Goal: Transaction & Acquisition: Download file/media

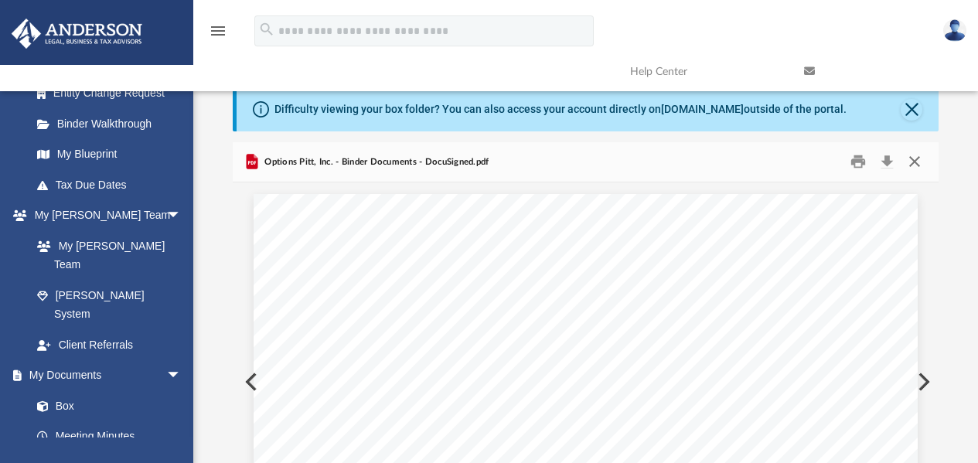
click at [912, 162] on button "Close" at bounding box center [915, 162] width 28 height 24
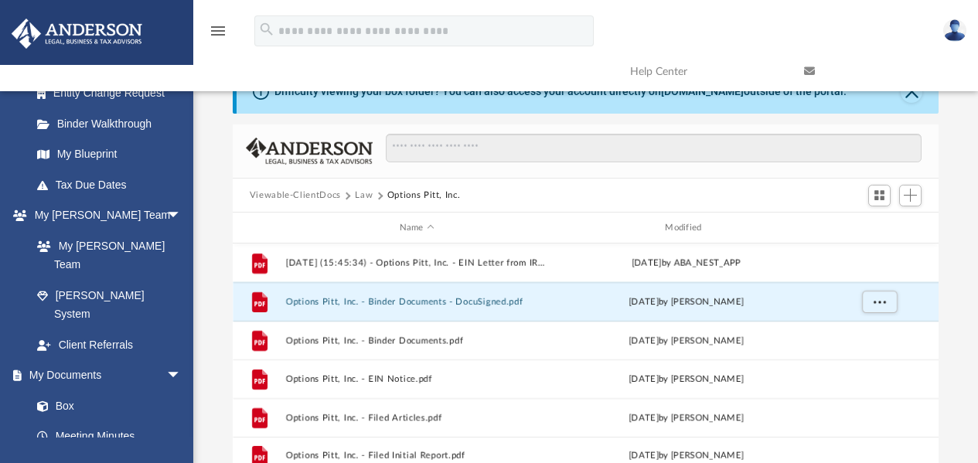
scroll to position [77, 0]
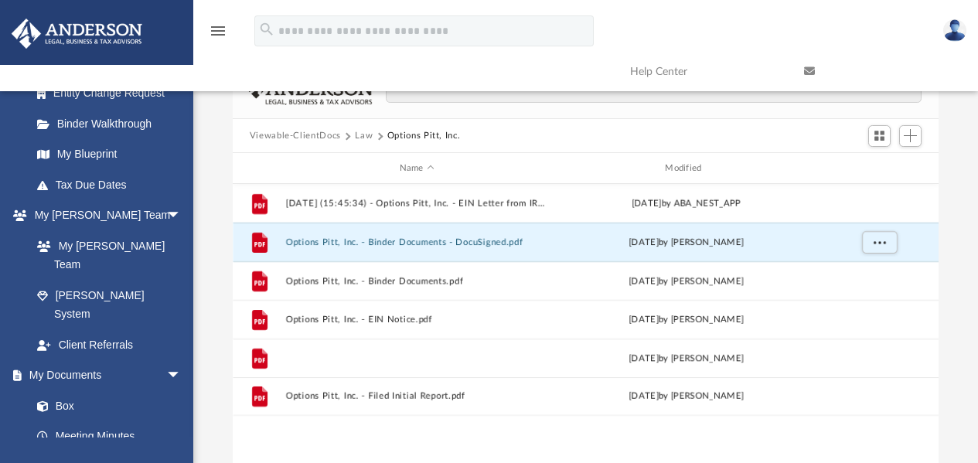
click at [408, 359] on button "Options Pitt, Inc. - Filed Articles.pdf" at bounding box center [416, 358] width 263 height 10
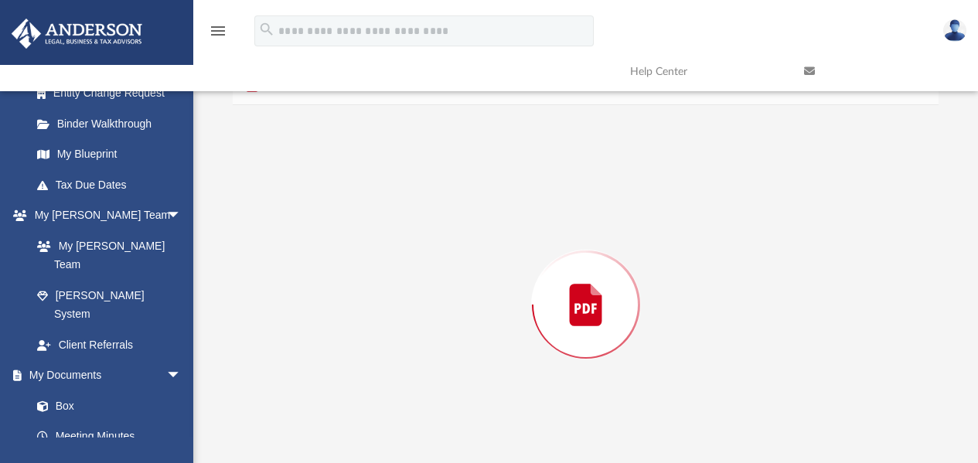
scroll to position [118, 0]
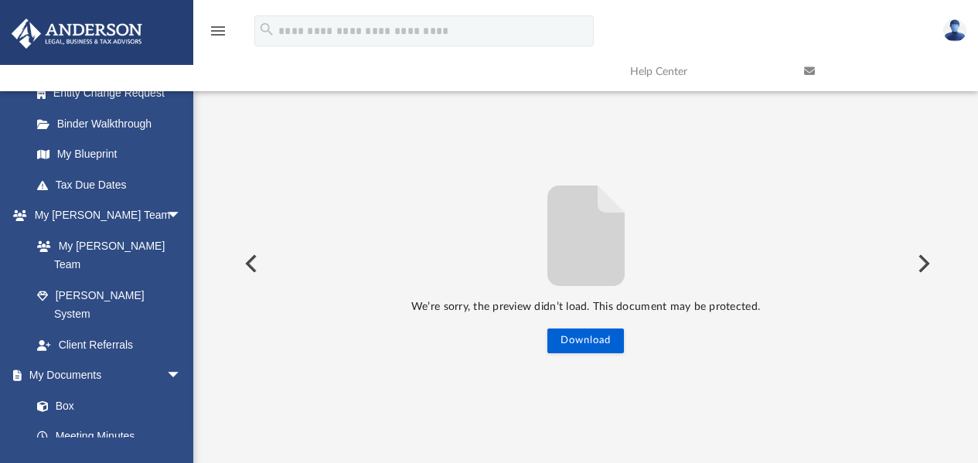
click at [629, 339] on div "We’re sorry, the preview didn’t load. This document may be protected. Download" at bounding box center [586, 263] width 707 height 179
click at [614, 343] on button "Download" at bounding box center [586, 341] width 77 height 25
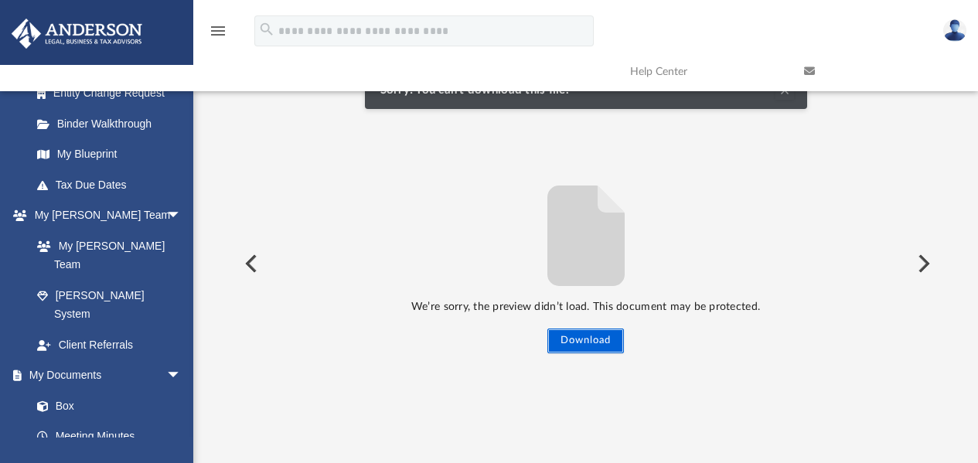
scroll to position [0, 0]
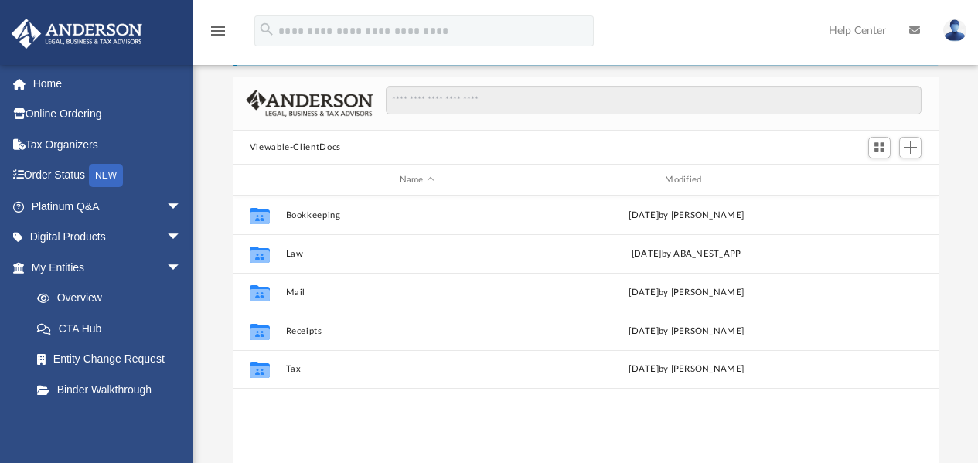
scroll to position [155, 0]
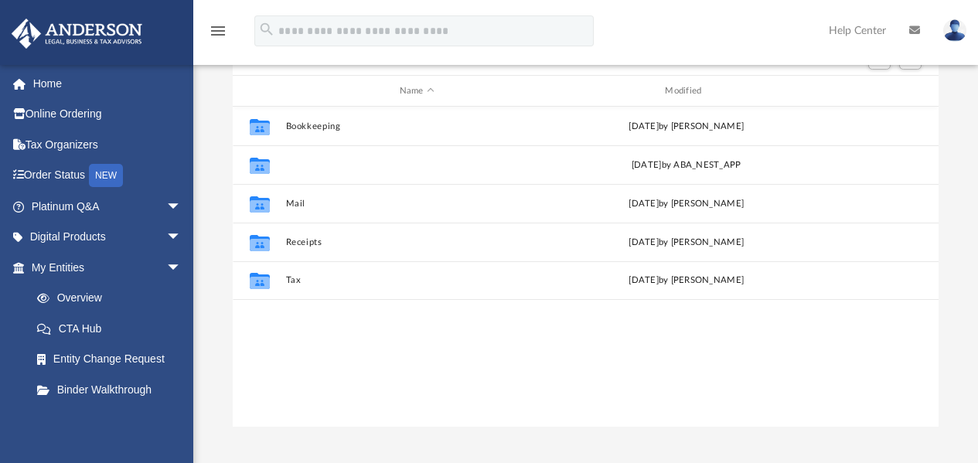
click at [299, 164] on button "Law" at bounding box center [416, 165] width 263 height 10
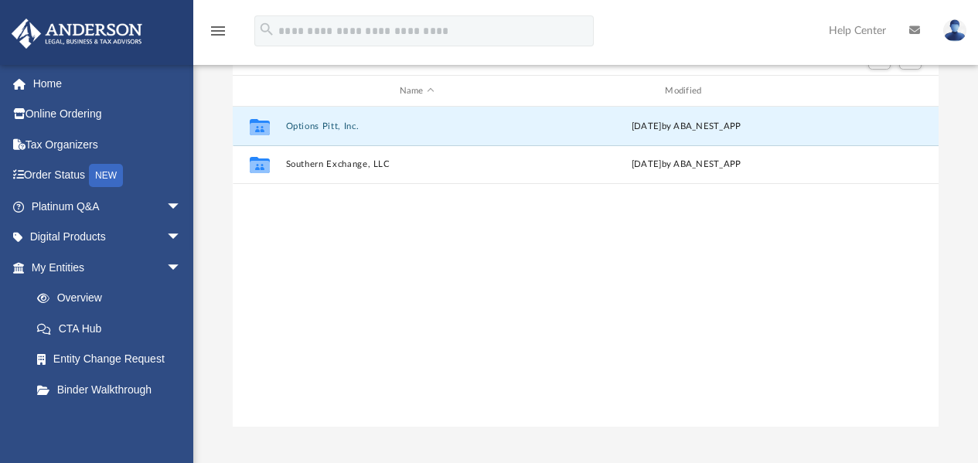
click at [326, 129] on button "Options Pitt, Inc." at bounding box center [416, 126] width 263 height 10
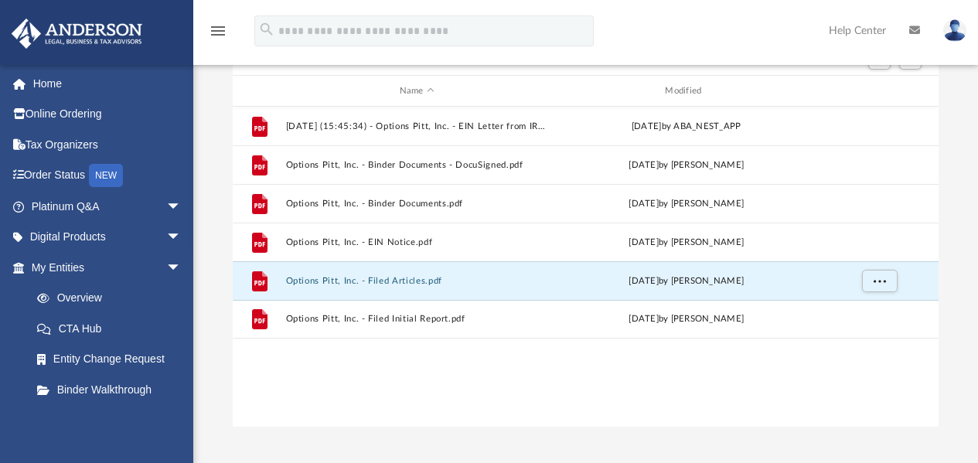
click at [415, 278] on button "Options Pitt, Inc. - Filed Articles.pdf" at bounding box center [416, 281] width 263 height 10
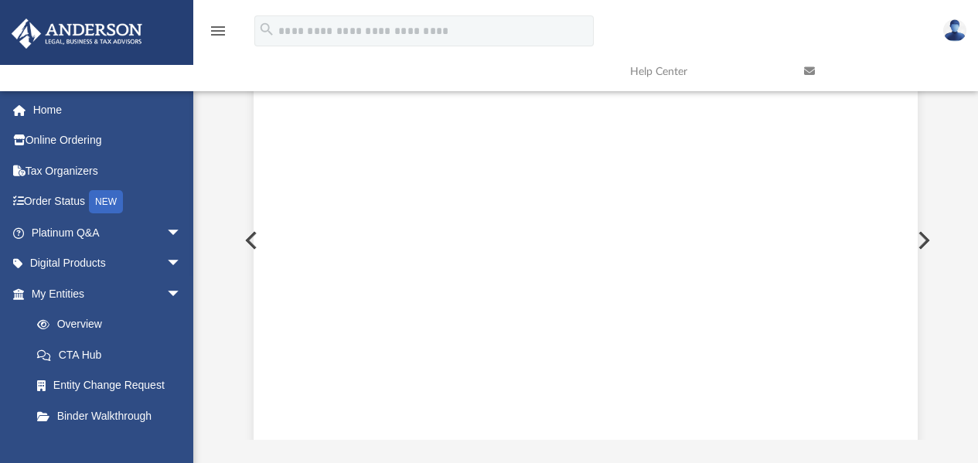
scroll to position [0, 0]
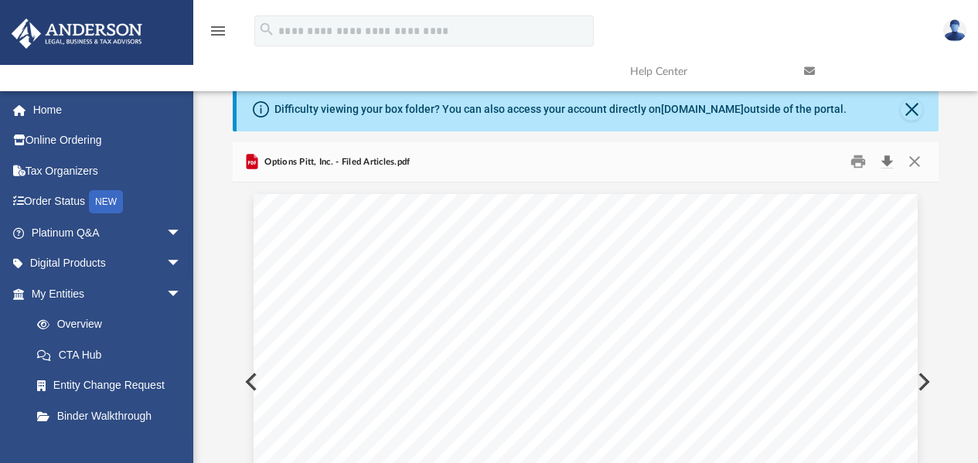
click at [892, 162] on button "Download" at bounding box center [887, 162] width 28 height 24
click at [916, 162] on button "Close" at bounding box center [915, 162] width 28 height 24
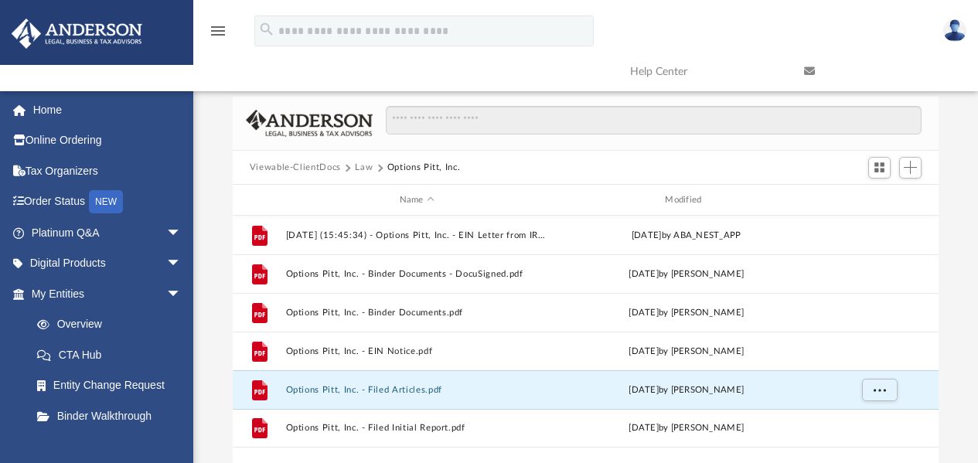
scroll to position [77, 0]
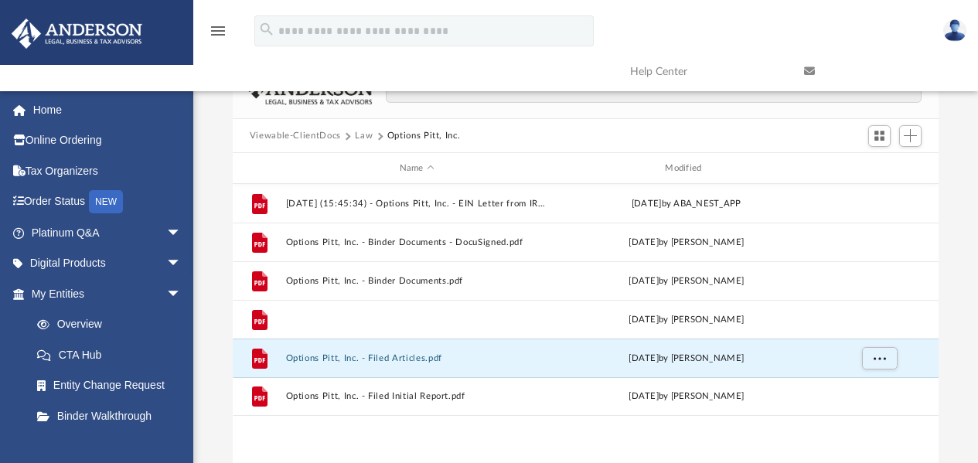
click at [409, 319] on button "Options Pitt, Inc. - EIN Notice.pdf" at bounding box center [416, 320] width 263 height 10
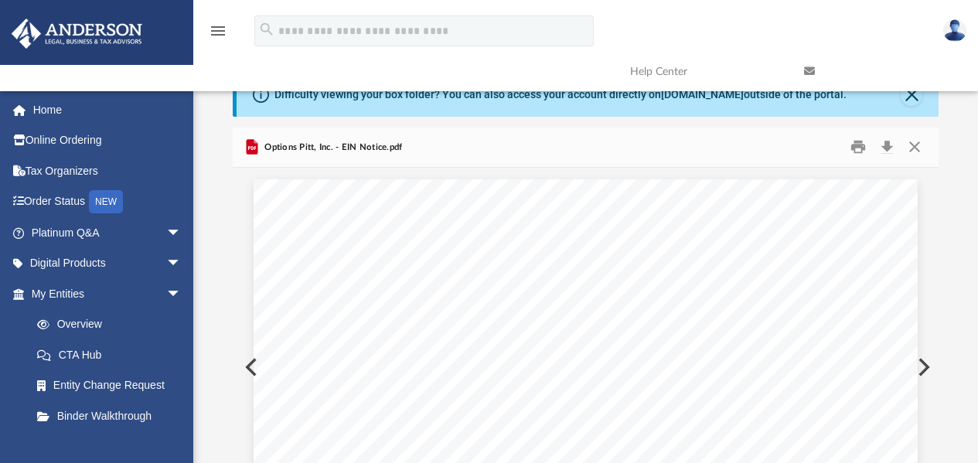
scroll to position [0, 0]
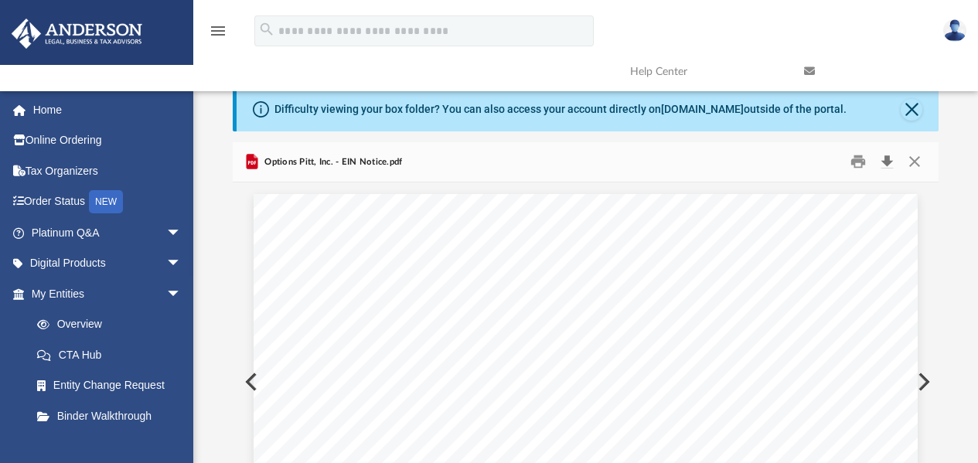
click at [885, 161] on button "Download" at bounding box center [887, 162] width 28 height 24
click at [915, 160] on button "Close" at bounding box center [915, 162] width 28 height 24
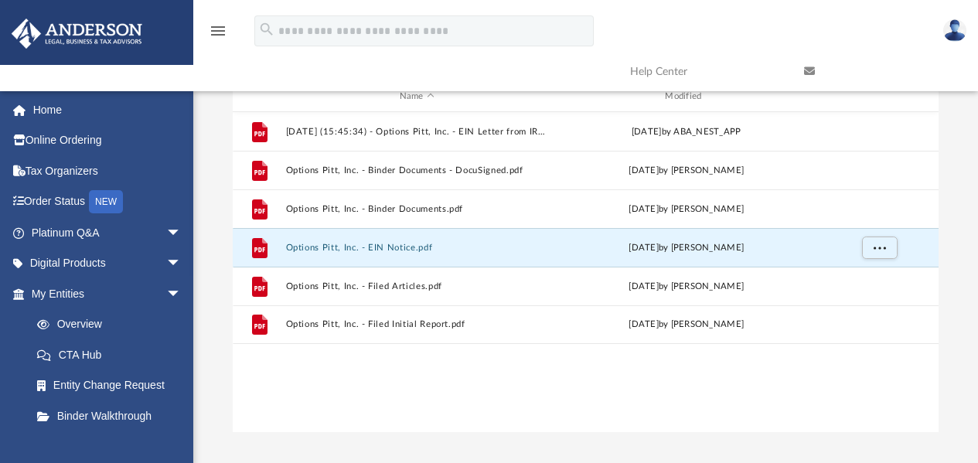
scroll to position [155, 0]
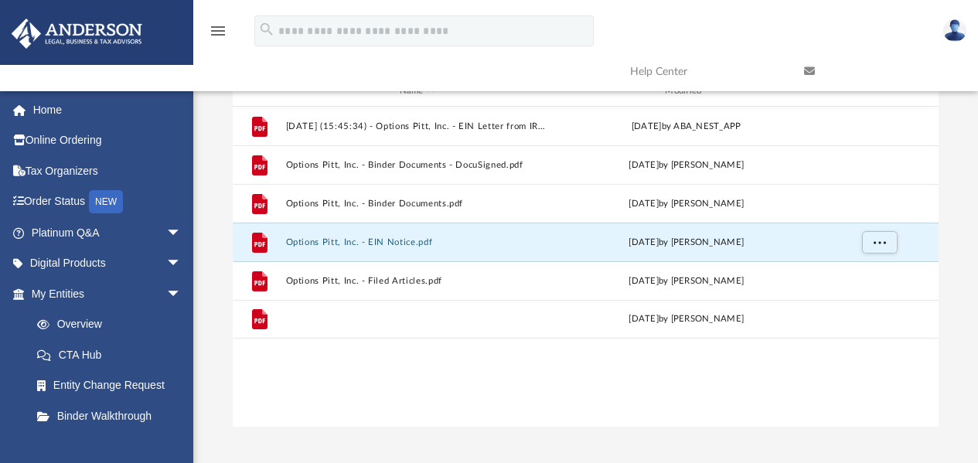
click at [421, 322] on button "Options Pitt, Inc. - Filed Initial Report.pdf" at bounding box center [416, 320] width 263 height 10
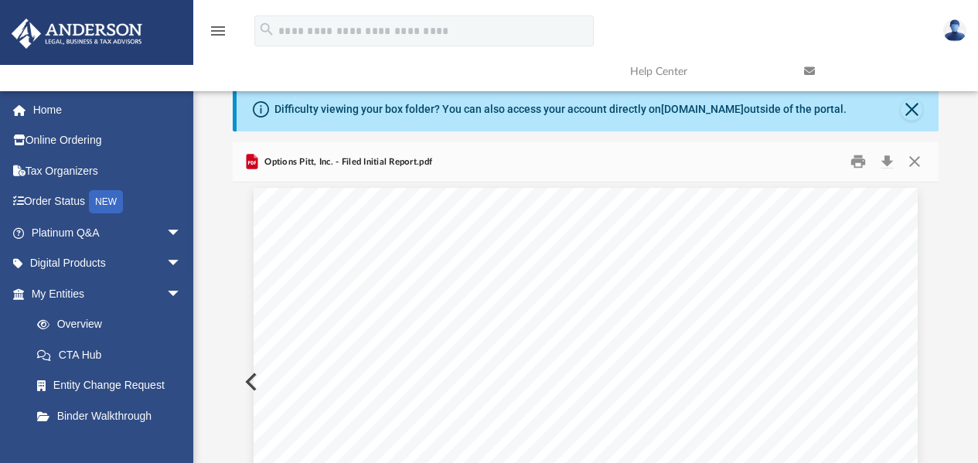
scroll to position [0, 0]
click at [916, 162] on button "Close" at bounding box center [915, 162] width 28 height 24
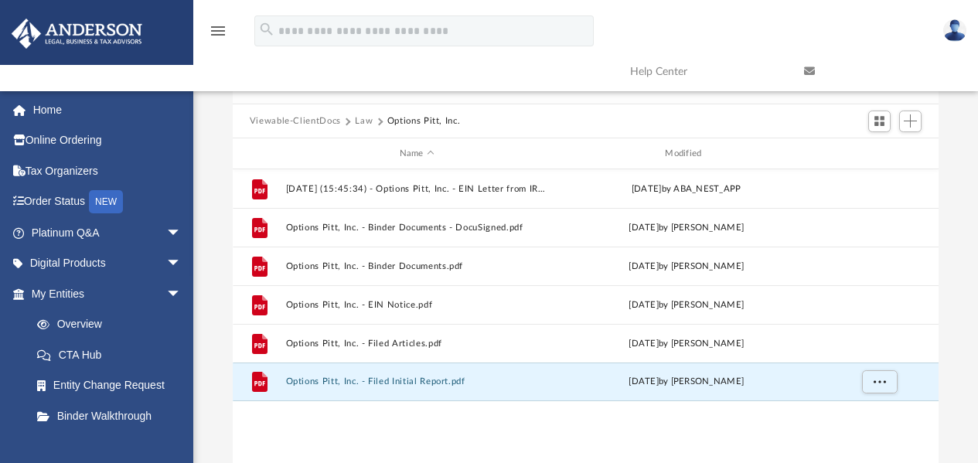
scroll to position [107, 0]
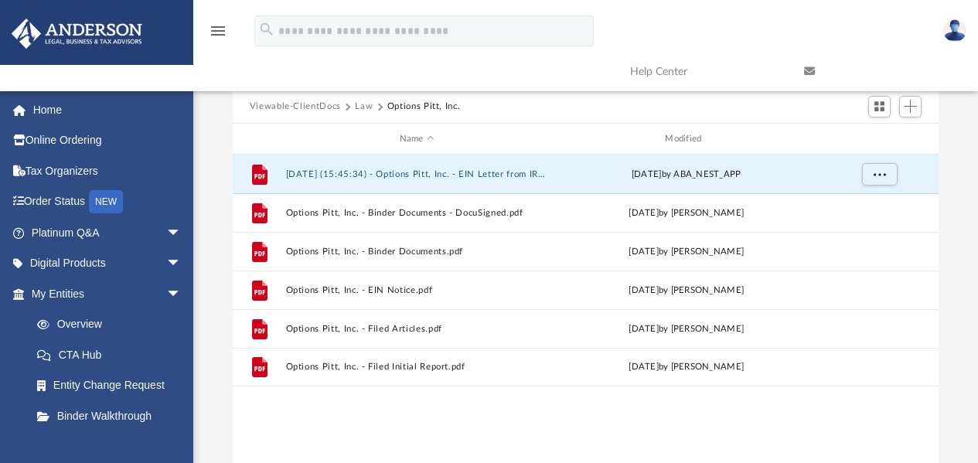
click at [513, 173] on button "[DATE] (15:45:34) - Options Pitt, Inc. - EIN Letter from IRS.pdf" at bounding box center [416, 174] width 263 height 10
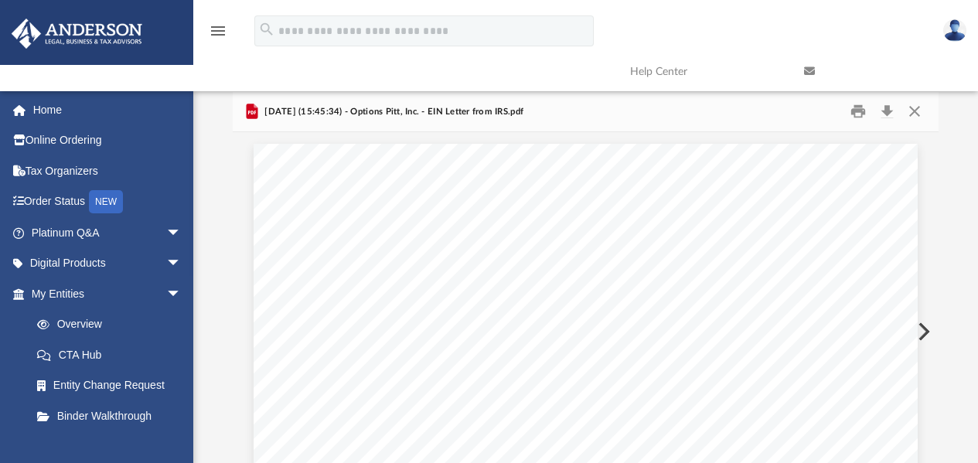
scroll to position [0, 0]
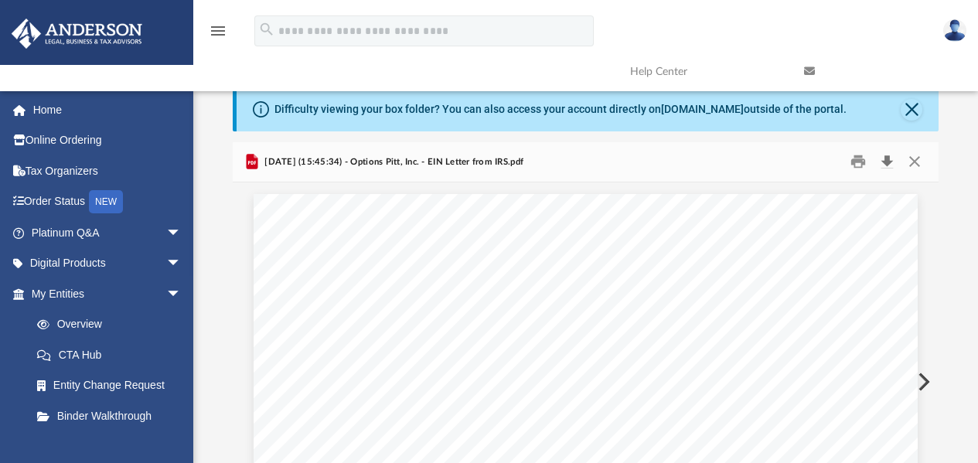
click at [889, 163] on button "Download" at bounding box center [887, 162] width 28 height 24
